Goal: Task Accomplishment & Management: Manage account settings

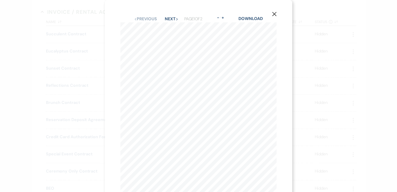
click at [74, 65] on div "X Previous Previous Next Next Page 1 of 2 - Zoom + Download 1 The Buttes at Ref…" at bounding box center [198, 96] width 397 height 192
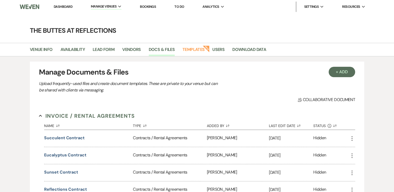
click at [66, 7] on link "Dashboard" at bounding box center [63, 6] width 19 height 4
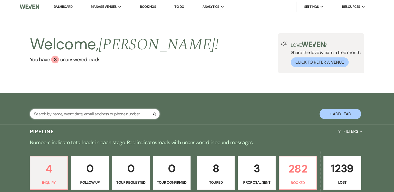
click at [58, 114] on input "text" at bounding box center [95, 114] width 130 height 10
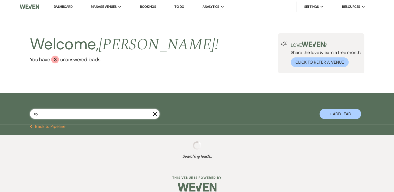
type input "rot"
select select "6"
select select "8"
select select "5"
select select "8"
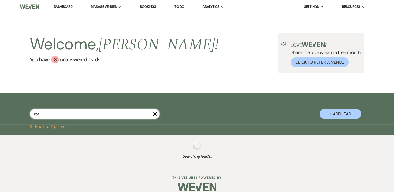
select select "5"
select select "8"
select select "5"
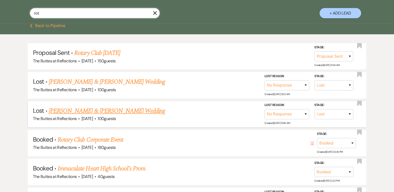
scroll to position [104, 0]
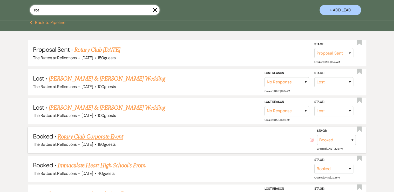
type input "rot"
click at [77, 136] on link "Rotary Club Corporate Event" at bounding box center [90, 136] width 65 height 9
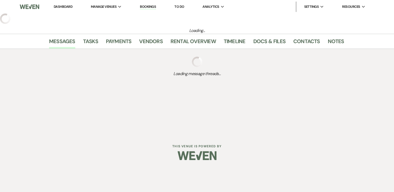
select select "12"
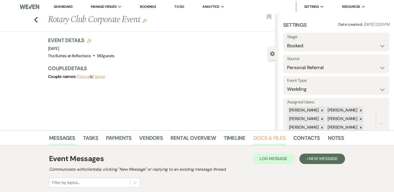
click at [263, 136] on link "Docs & Files" at bounding box center [269, 139] width 32 height 11
